Goal: Find specific fact: Find specific fact

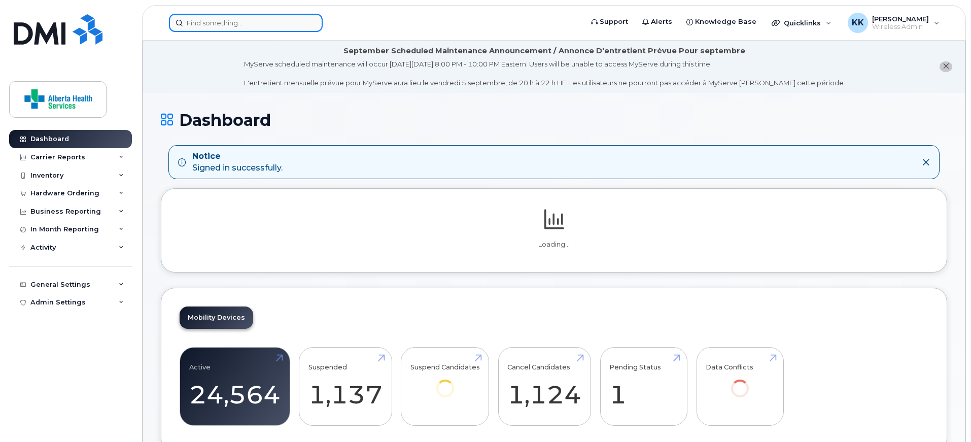
click at [246, 22] on input at bounding box center [246, 23] width 154 height 18
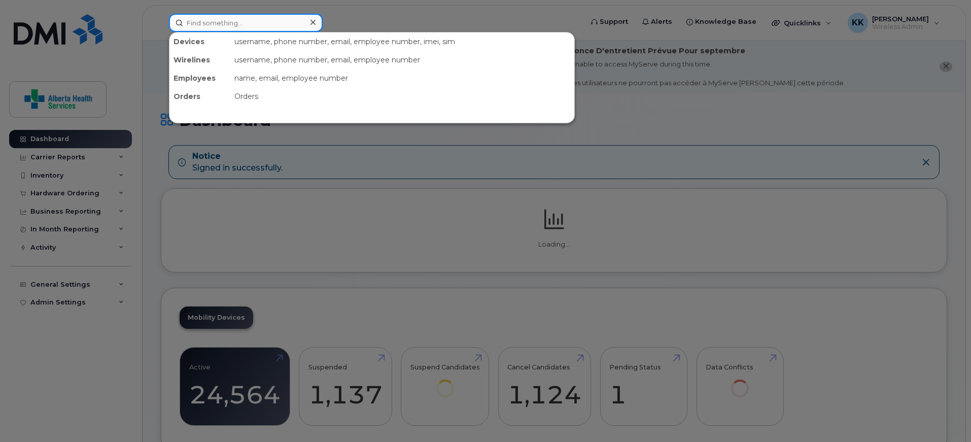
paste input "780-446-1389"
type input "780-446-1389"
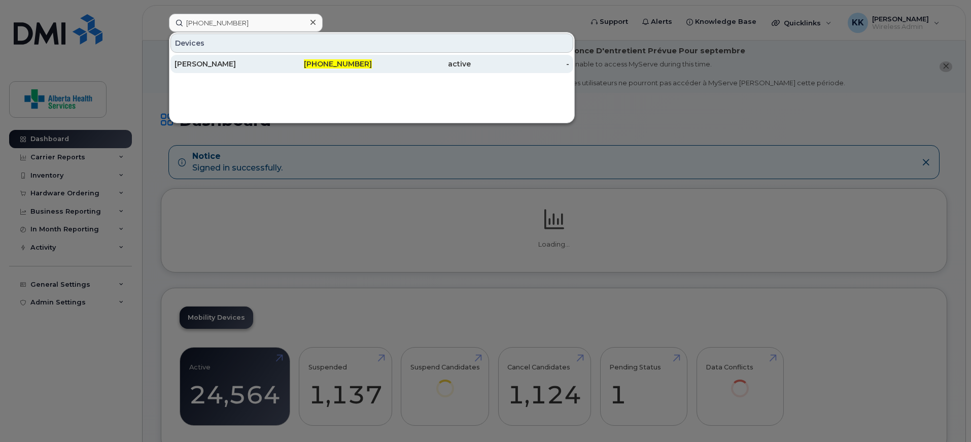
click at [312, 66] on div "780-446-1389" at bounding box center [322, 64] width 99 height 10
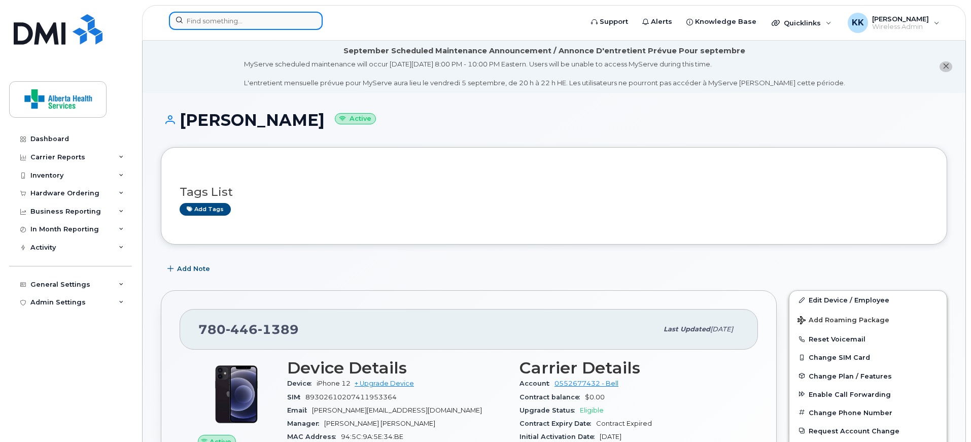
click at [260, 25] on input at bounding box center [246, 21] width 154 height 18
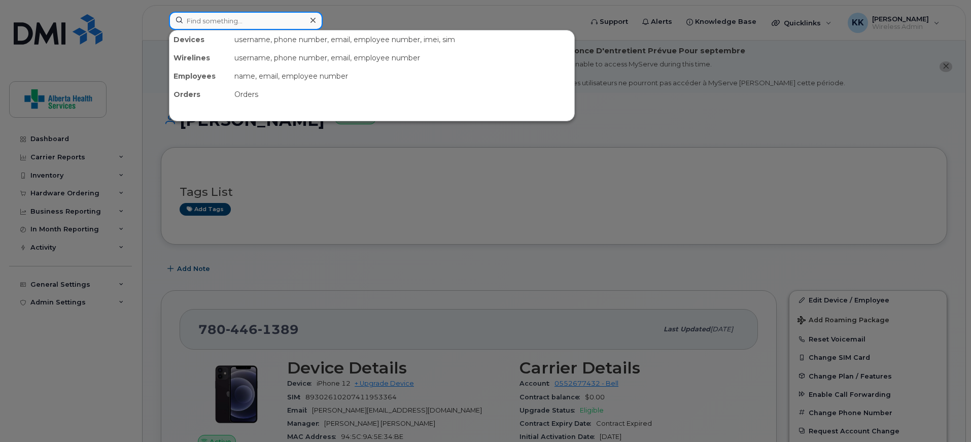
paste input "8259670490"
type input "8259670490"
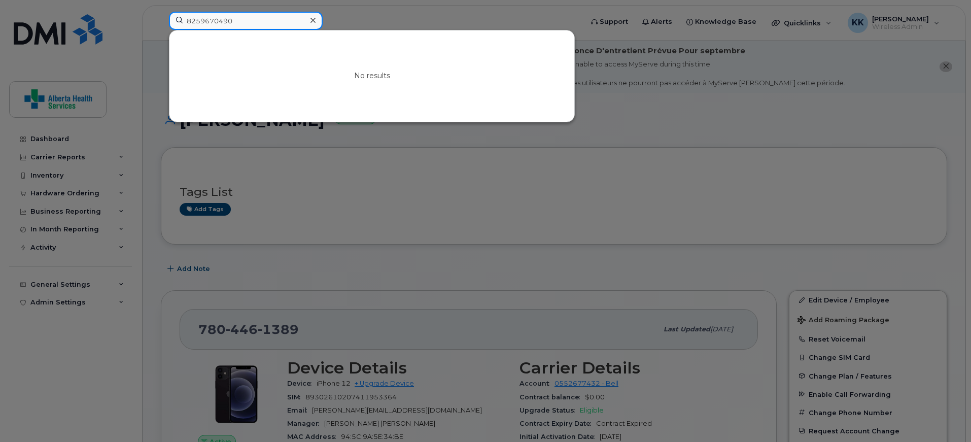
click at [258, 16] on input "8259670490" at bounding box center [246, 21] width 154 height 18
